Goal: Complete application form

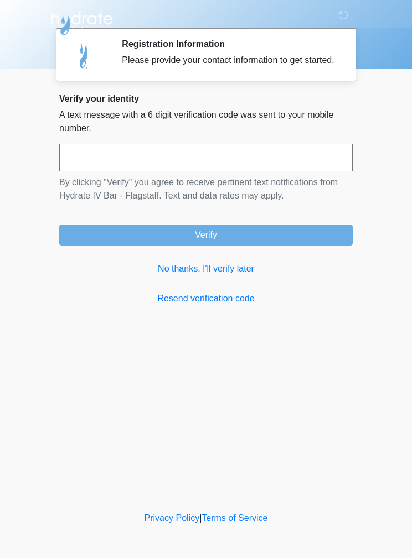
click at [111, 169] on input "text" at bounding box center [205, 158] width 293 height 28
type input "******"
click at [98, 240] on button "Verify" at bounding box center [205, 235] width 293 height 21
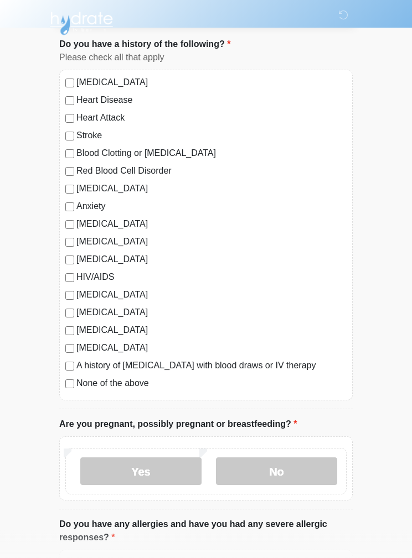
scroll to position [69, 0]
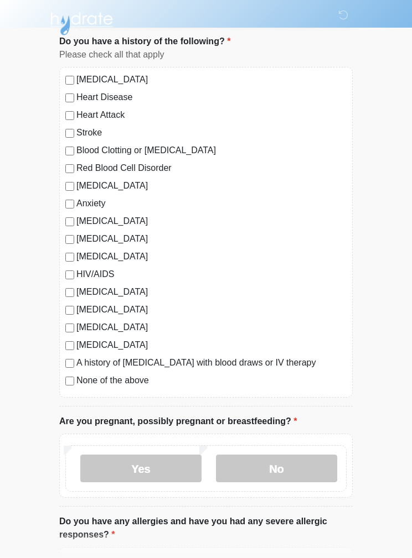
click at [122, 387] on label "None of the above" at bounding box center [211, 380] width 270 height 13
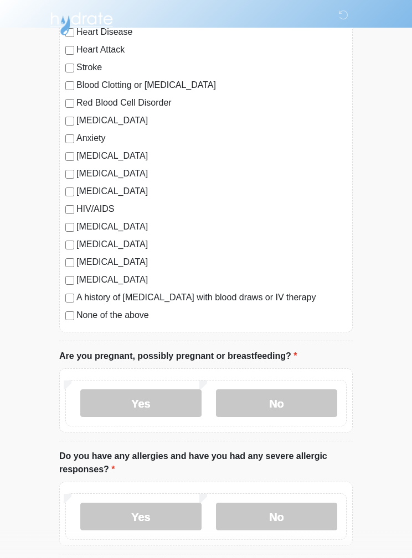
click at [272, 401] on label "No" at bounding box center [276, 404] width 121 height 28
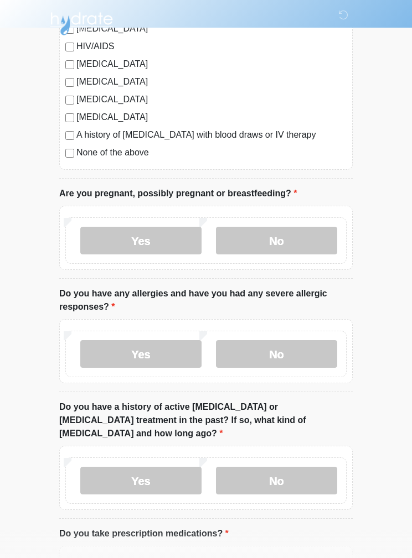
click at [297, 347] on label "No" at bounding box center [276, 354] width 121 height 28
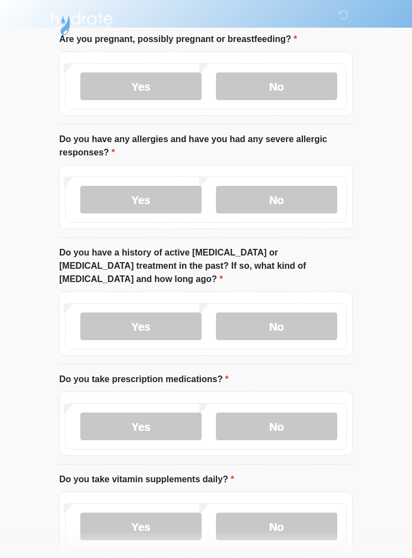
click at [303, 322] on label "No" at bounding box center [276, 327] width 121 height 28
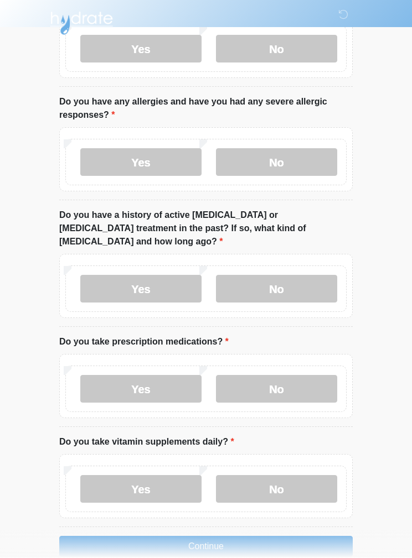
scroll to position [533, 0]
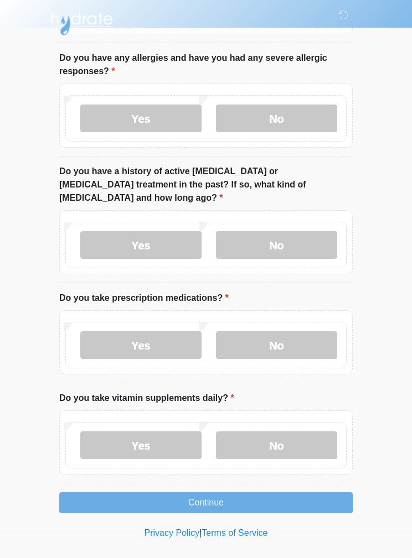
click at [307, 334] on label "No" at bounding box center [276, 345] width 121 height 28
click at [168, 432] on label "Yes" at bounding box center [140, 446] width 121 height 28
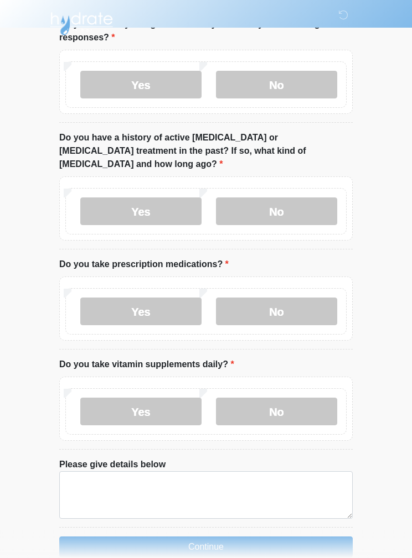
scroll to position [611, 0]
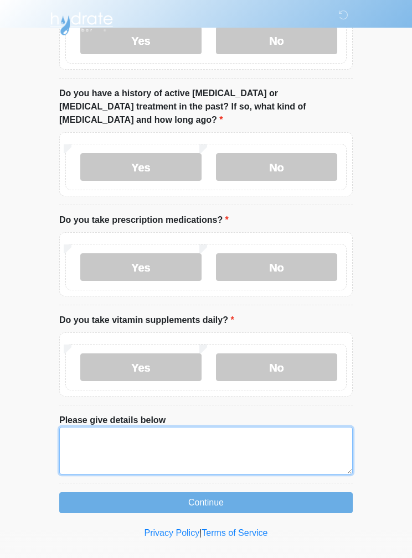
click at [206, 444] on textarea "Please give details below" at bounding box center [205, 451] width 293 height 48
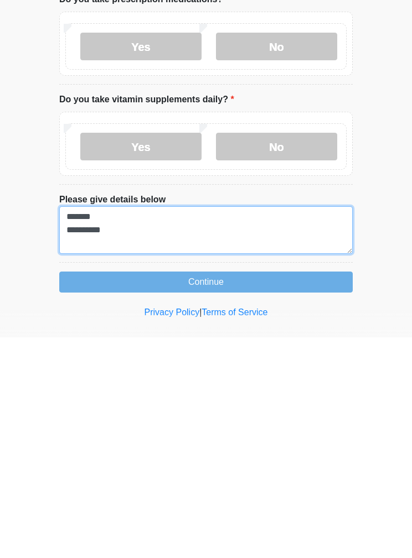
type textarea "******* *********"
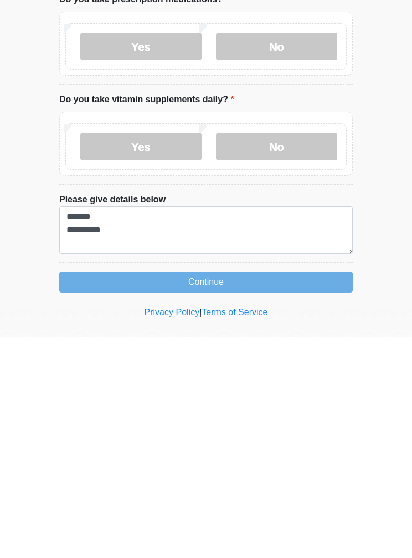
click at [264, 492] on button "Continue" at bounding box center [205, 502] width 293 height 21
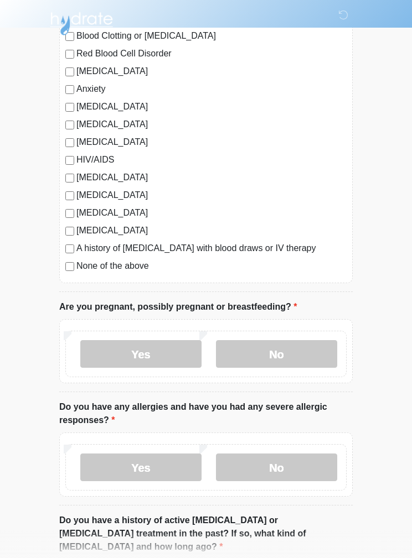
scroll to position [0, 0]
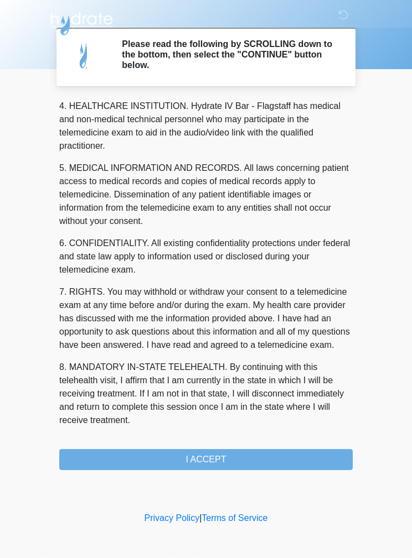
click at [263, 460] on button "I ACCEPT" at bounding box center [205, 459] width 293 height 21
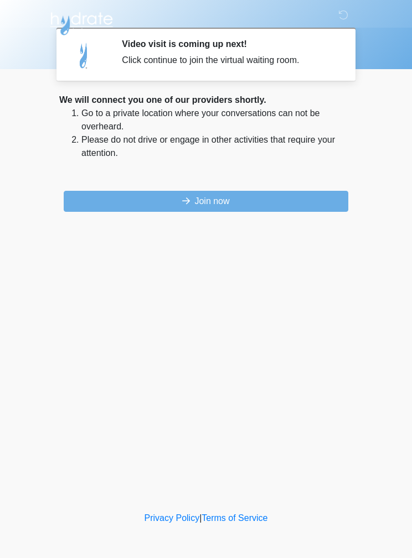
click at [276, 210] on button "Join now" at bounding box center [206, 201] width 284 height 21
